Goal: Communication & Community: Answer question/provide support

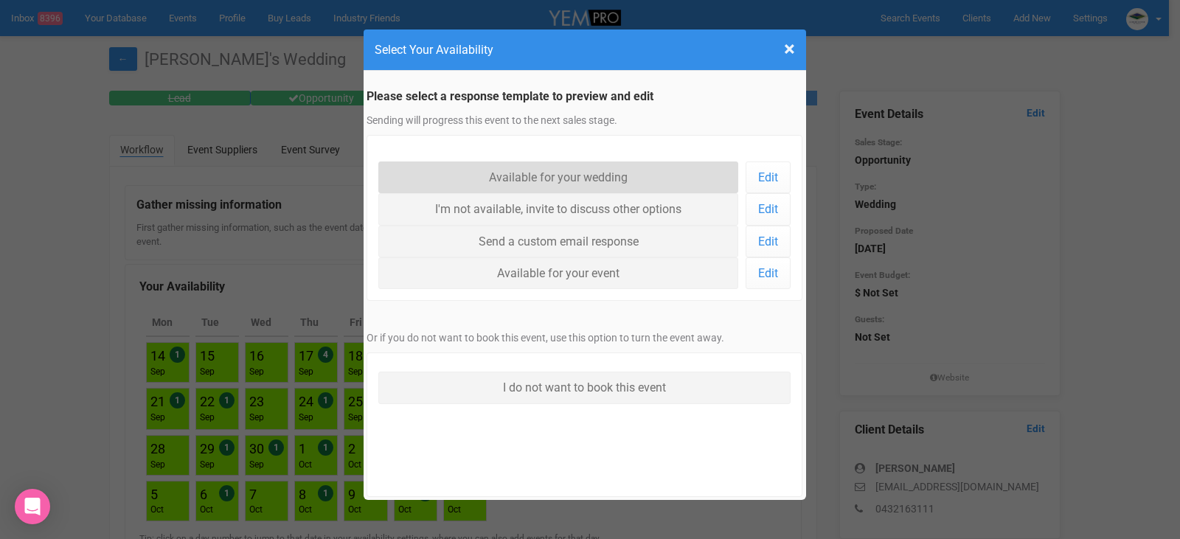
click at [588, 174] on link "Available for your wedding" at bounding box center [558, 177] width 361 height 32
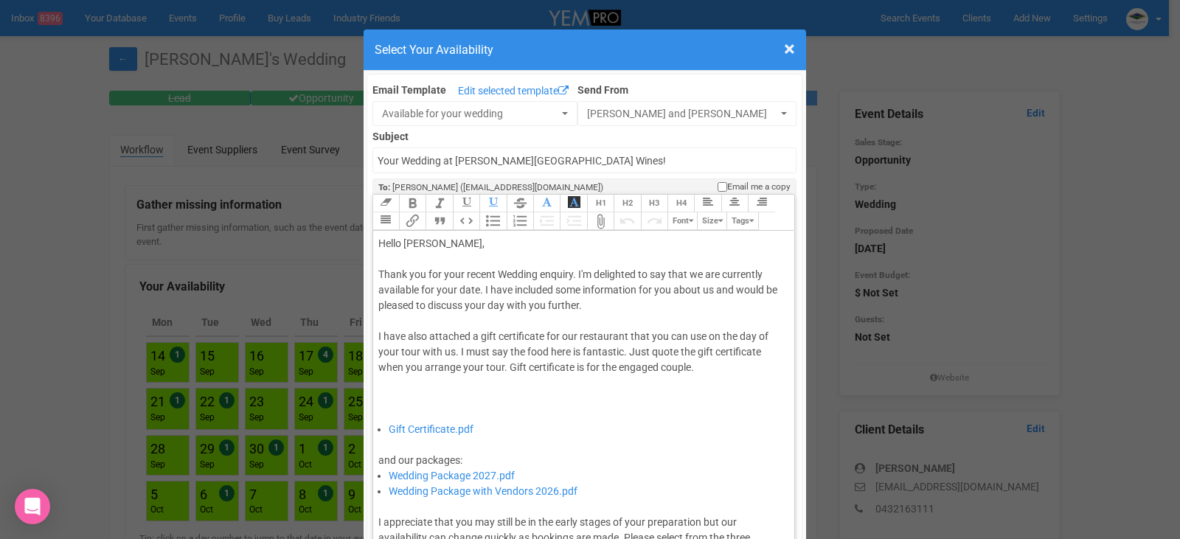
click at [478, 289] on div "Thank you for your recent Wedding enquiry. I'm delighted to say that we are cur…" at bounding box center [581, 344] width 406 height 155
click at [681, 273] on div "Thank you for your recent Wedding enquiry. The 26th of September is Fully booke…" at bounding box center [581, 344] width 406 height 155
type trix-editor "<div>Hello Nicholas,&nbsp;</div><div><br></div><div>Thank you for your recent W…"
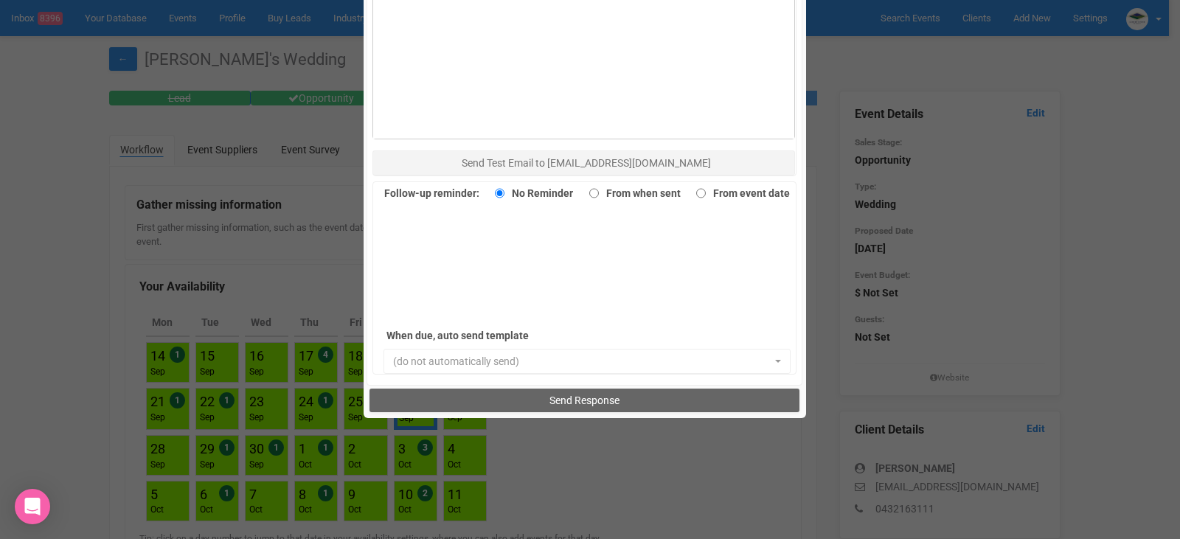
scroll to position [1014, 0]
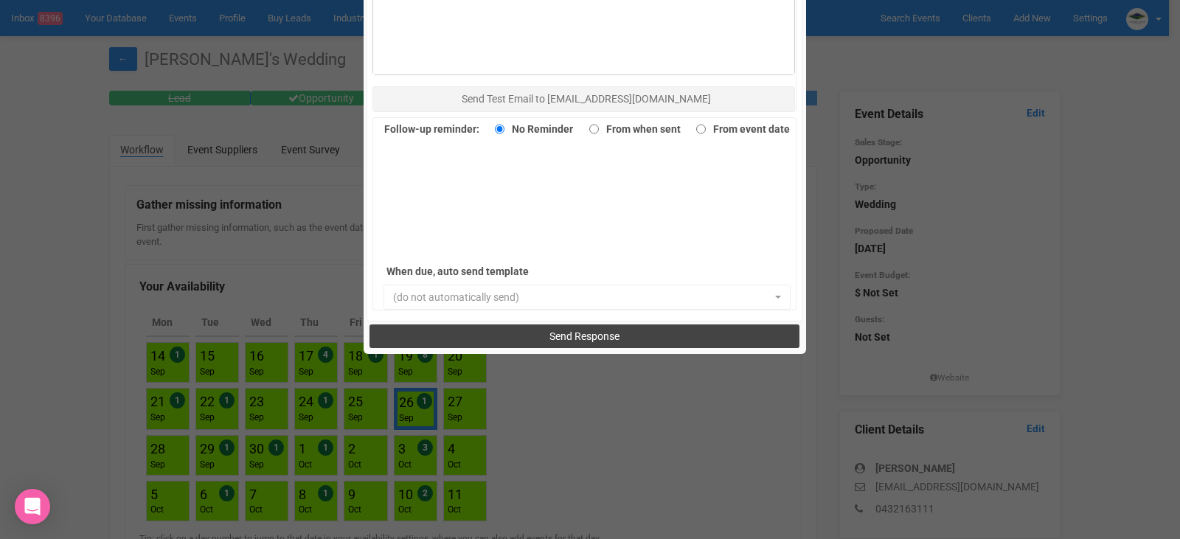
click at [569, 334] on span "Send Response" at bounding box center [584, 336] width 70 height 12
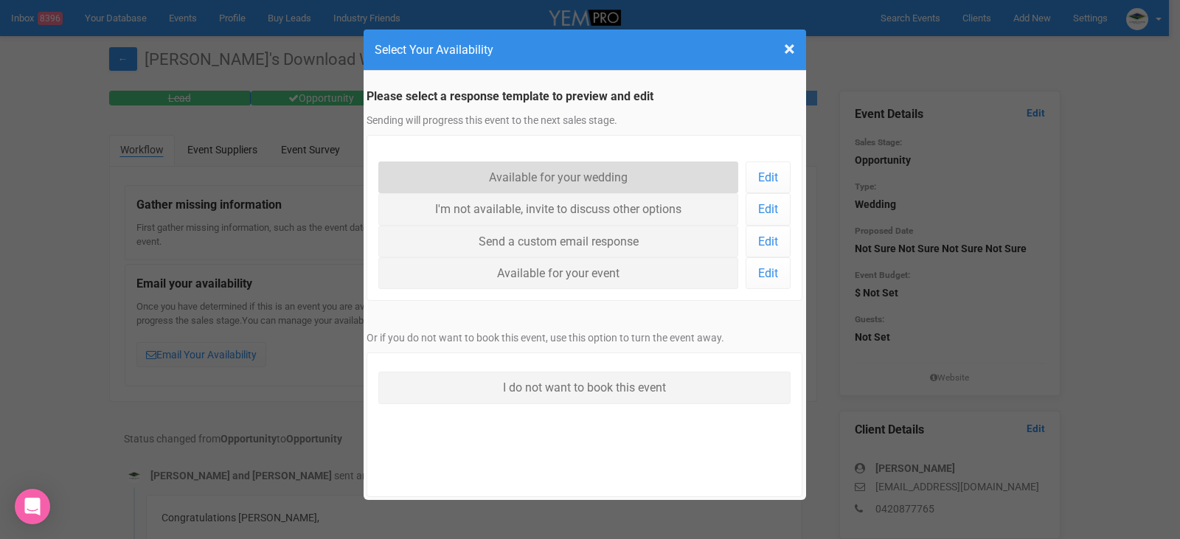
click at [567, 181] on link "Available for your wedding" at bounding box center [558, 177] width 361 height 32
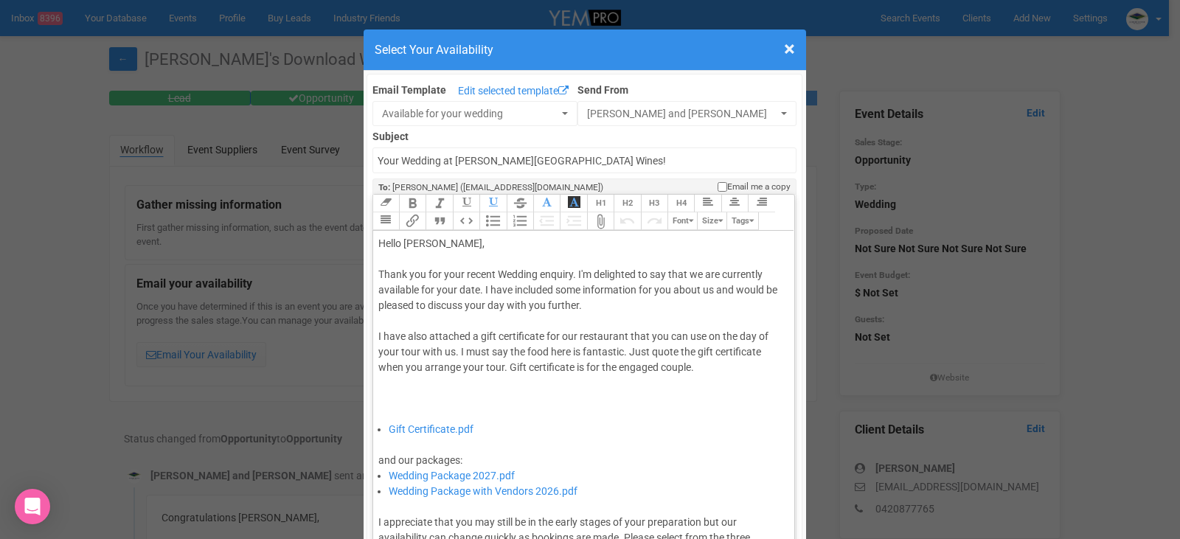
click at [479, 288] on div "Thank you for your recent Wedding enquiry. I'm delighted to say that we are cur…" at bounding box center [581, 344] width 406 height 155
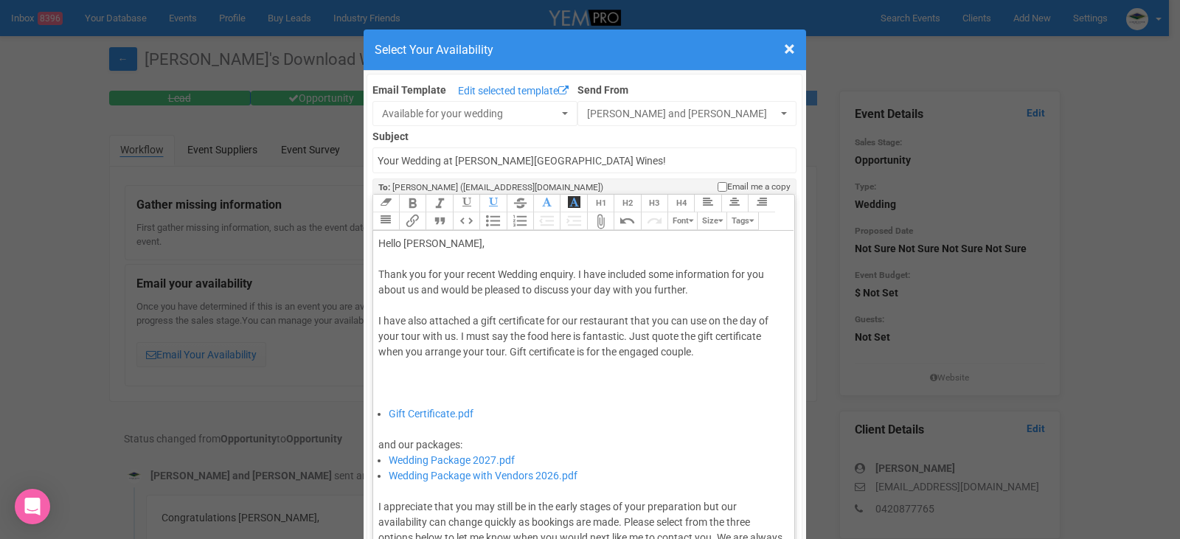
type trix-editor "<div>Hello Izzy,&nbsp;</div><div><br></div><div>Thank you for your recent Weddi…"
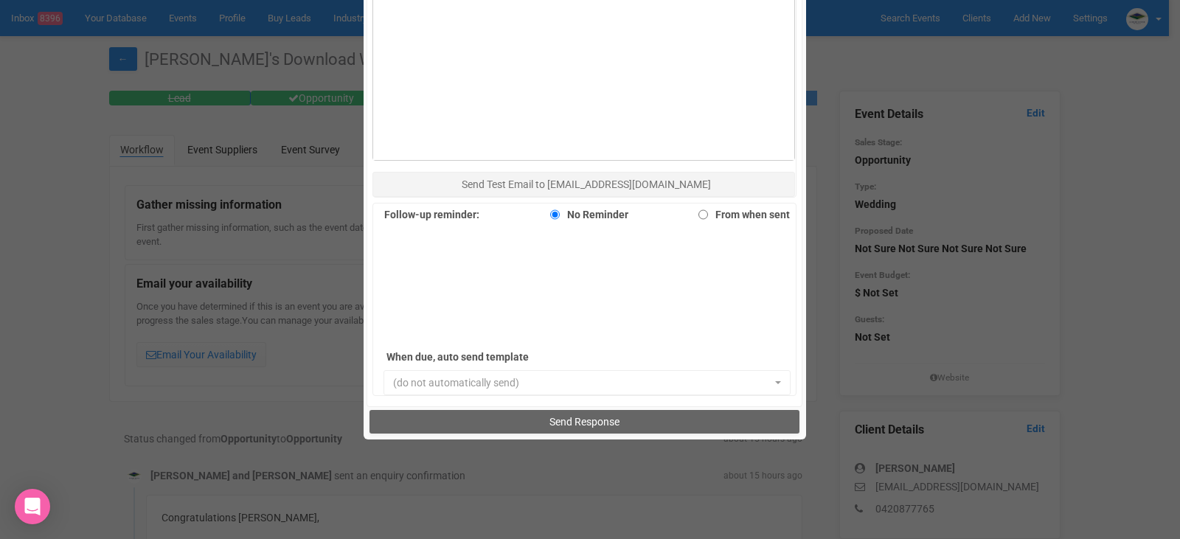
scroll to position [1014, 0]
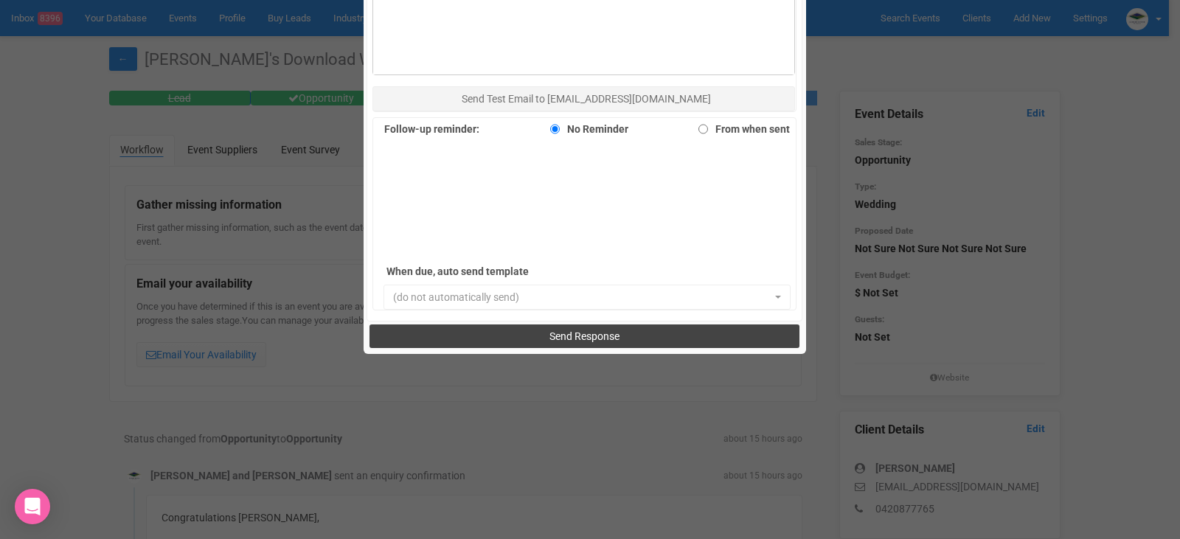
click at [599, 336] on span "Send Response" at bounding box center [584, 336] width 70 height 12
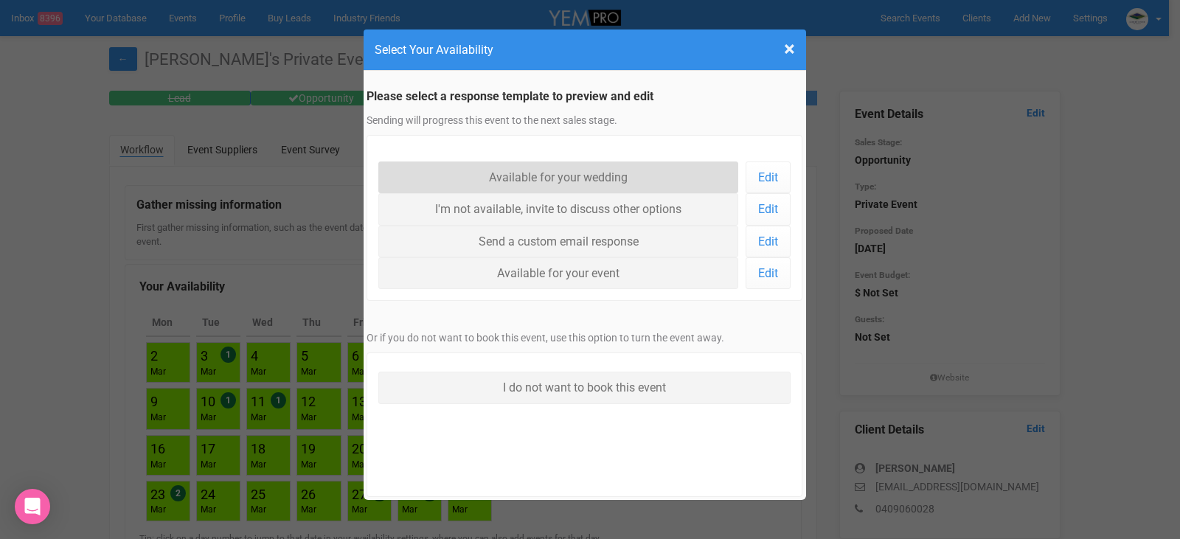
click at [599, 178] on link "Available for your wedding" at bounding box center [558, 177] width 361 height 32
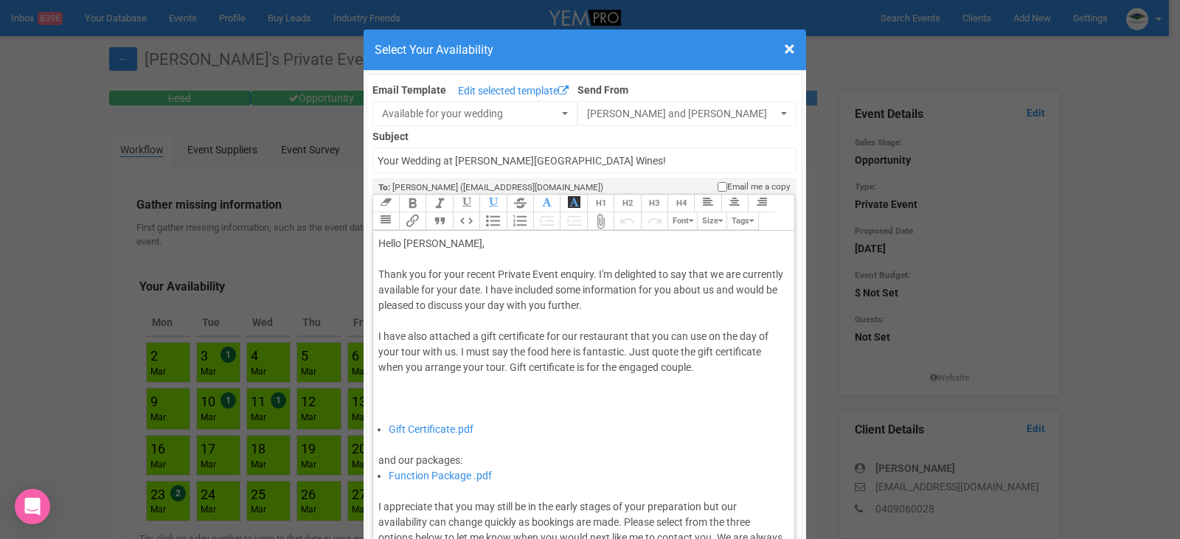
click at [521, 288] on div "Thank you for your recent Private Event enquiry. I'm delighted to say that we a…" at bounding box center [581, 344] width 406 height 155
type trix-editor "<div>Hello Katelyn,&nbsp;</div><div><br></div><div>Thank you for your recent Pr…"
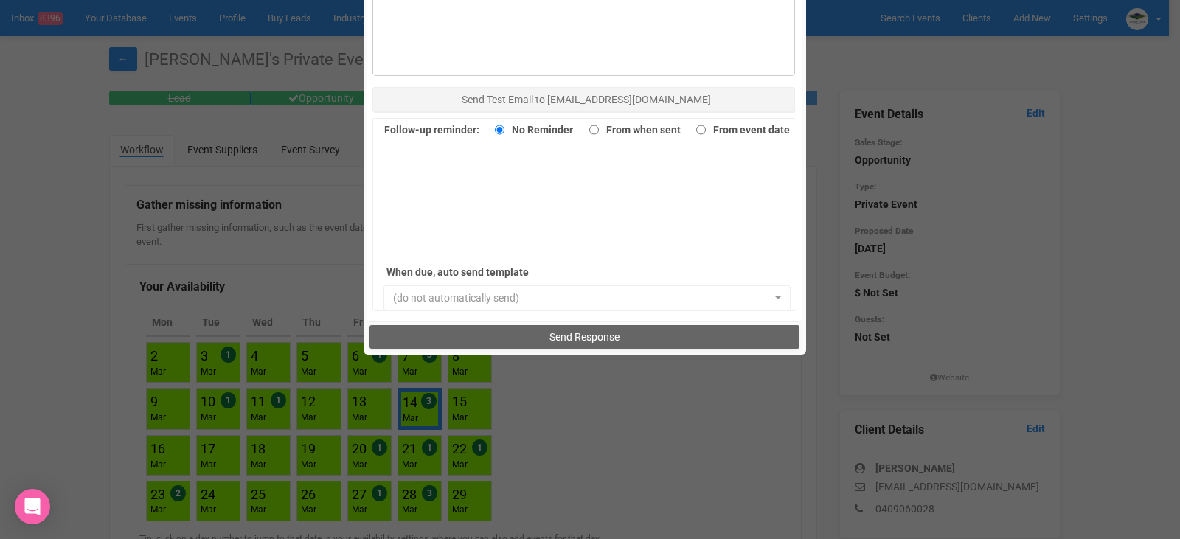
scroll to position [1014, 0]
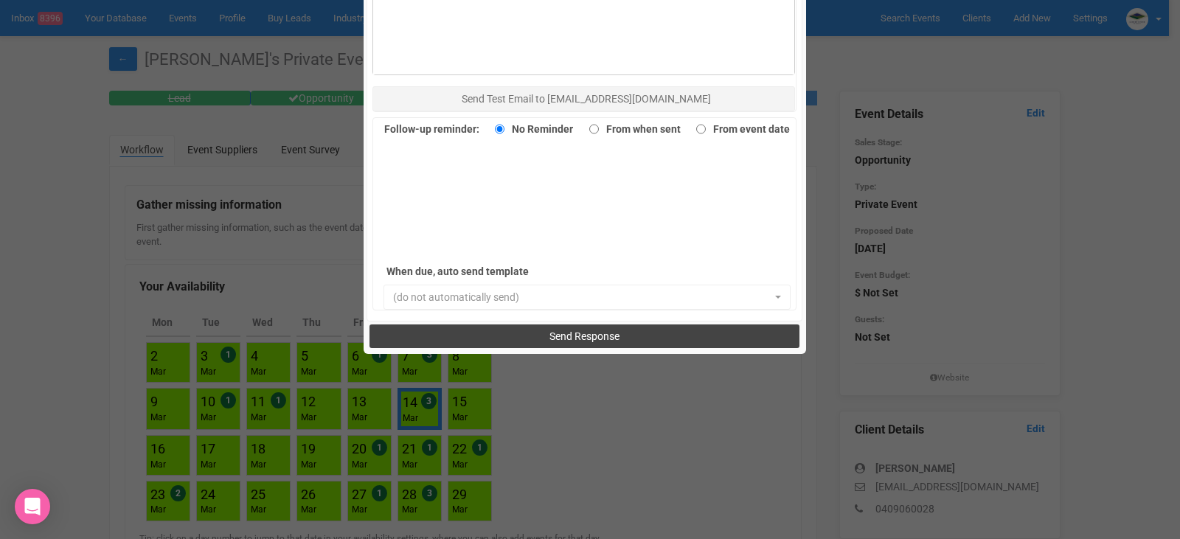
click at [602, 334] on span "Send Response" at bounding box center [584, 336] width 70 height 12
